Goal: Task Accomplishment & Management: Manage account settings

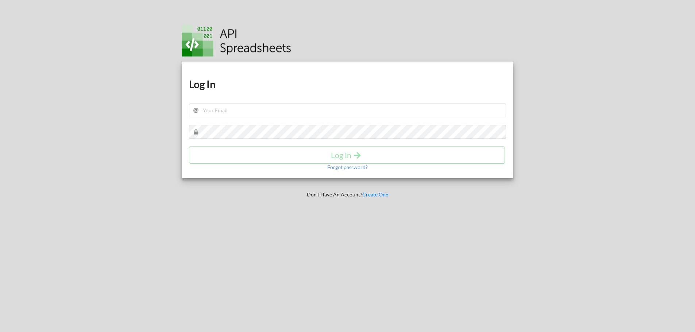
click at [235, 117] on div "Download hidden Download hidden Log In Log In Forgot password?" at bounding box center [348, 120] width 332 height 117
click at [236, 113] on input "text" at bounding box center [347, 111] width 317 height 14
paste input "[EMAIL_ADDRESS][DOMAIN_NAME]"
type input "[EMAIL_ADDRESS][DOMAIN_NAME]"
click at [364, 155] on h4 "Log In" at bounding box center [347, 155] width 301 height 9
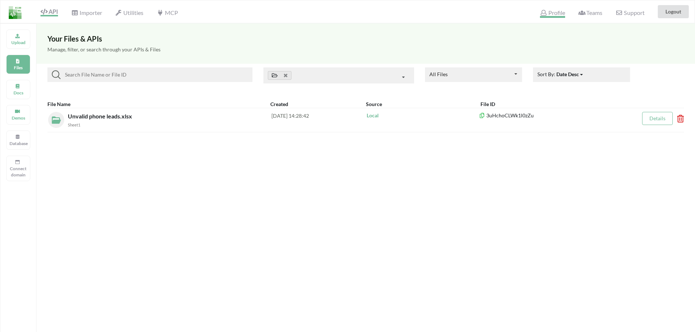
click at [557, 14] on span "Profile" at bounding box center [552, 13] width 25 height 9
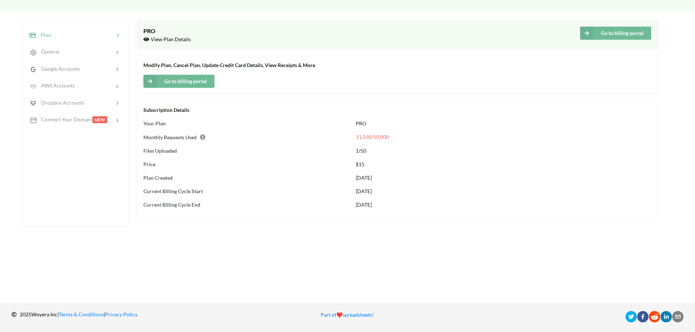
scroll to position [16, 0]
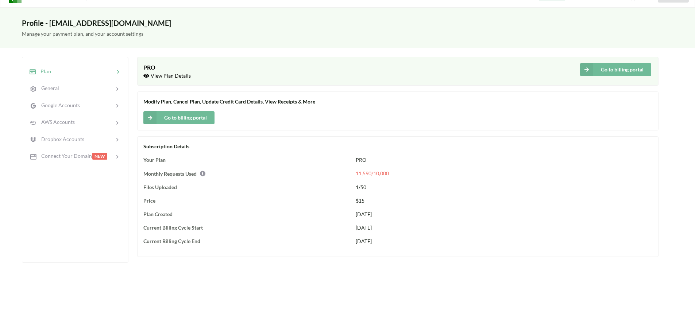
click at [191, 120] on button "Go to billing portal" at bounding box center [178, 117] width 71 height 13
